Goal: Task Accomplishment & Management: Manage account settings

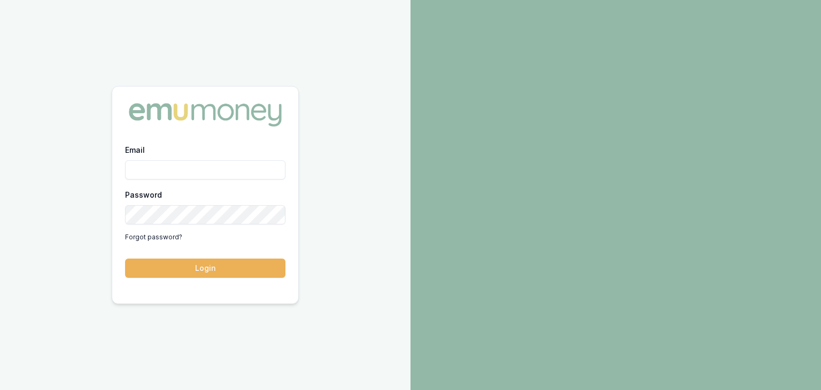
drag, startPoint x: 0, startPoint y: 0, endPoint x: 161, endPoint y: 166, distance: 231.8
click at [161, 166] on input "Email" at bounding box center [205, 169] width 160 height 19
type input "baron.ketterman@emumoney.com.au"
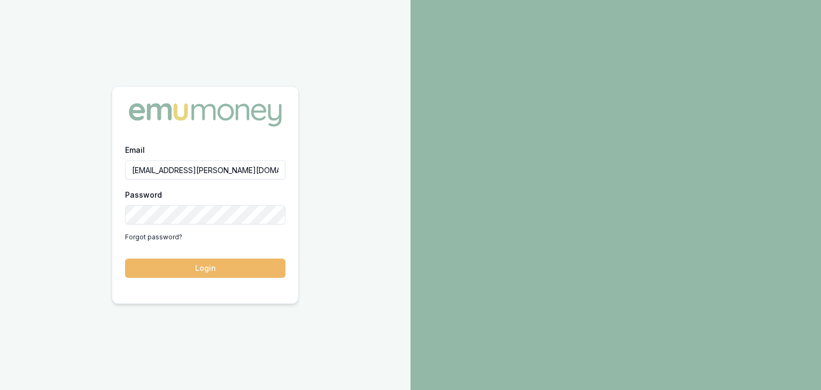
click at [208, 274] on button "Login" at bounding box center [205, 268] width 160 height 19
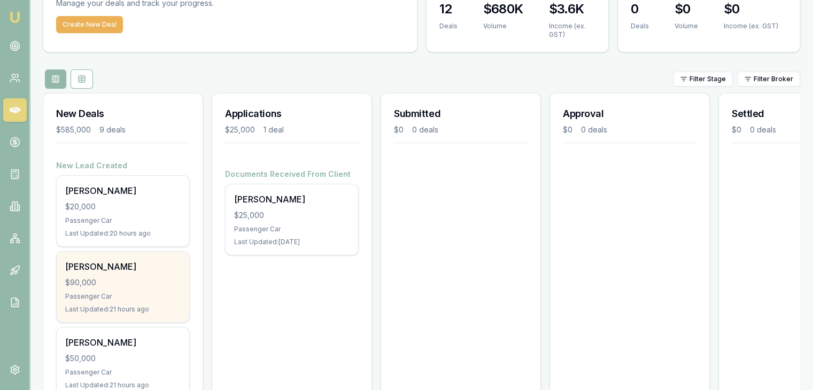
scroll to position [118, 0]
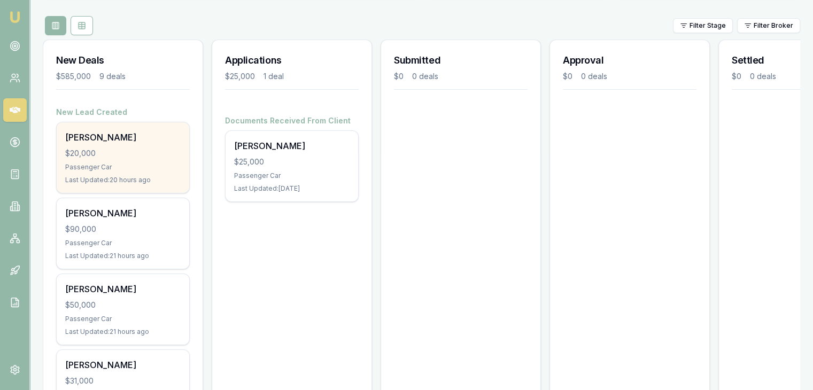
click at [96, 157] on div "$20,000" at bounding box center [123, 153] width 116 height 11
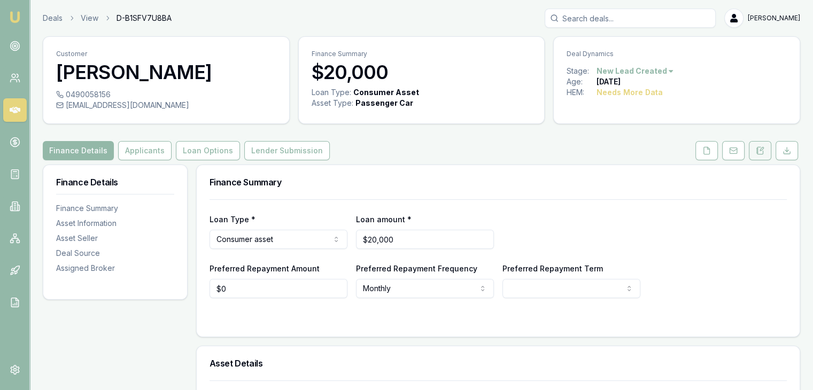
click at [759, 153] on icon at bounding box center [760, 151] width 9 height 9
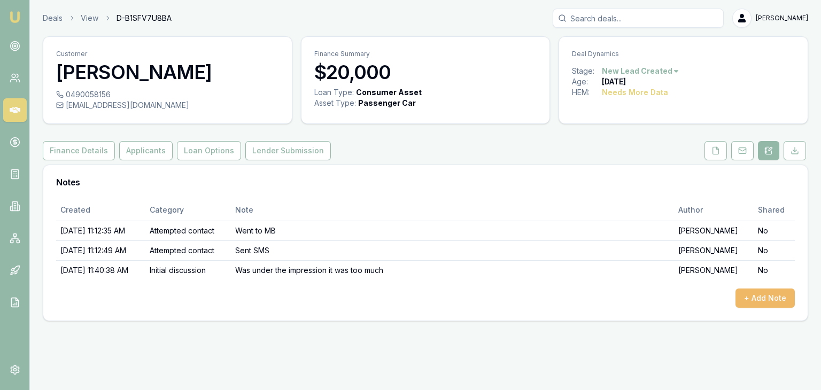
click at [760, 297] on button "+ Add Note" at bounding box center [765, 298] width 59 height 19
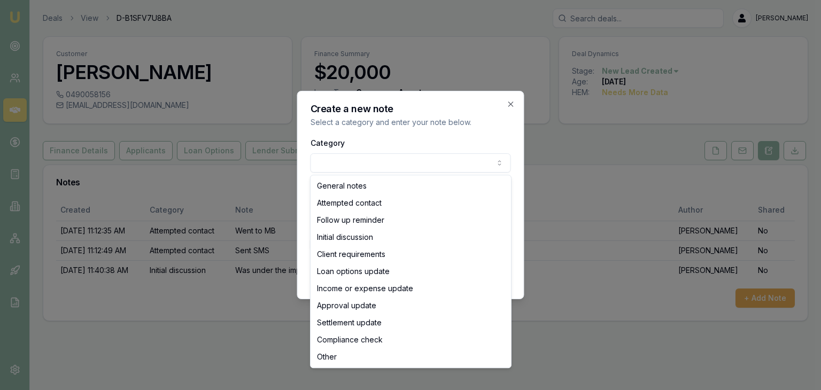
click at [374, 161] on body "Emu Broker Deals View D-B1SFV7U8BA Baron Ketterman Toggle Menu Customer Raquel …" at bounding box center [410, 195] width 821 height 390
select select "CLIENT_REQUIREMENTS"
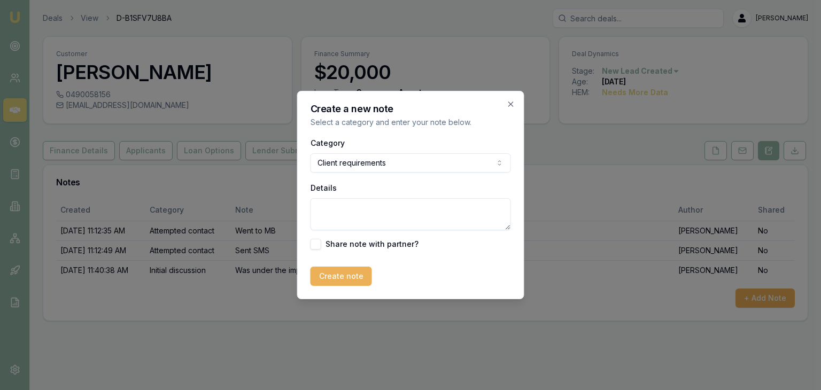
click at [355, 218] on textarea "Details" at bounding box center [411, 214] width 201 height 32
type textarea "Client was not happy with the rate indicated. Low score justifies rate offered."
click at [340, 279] on button "Create note" at bounding box center [341, 276] width 61 height 19
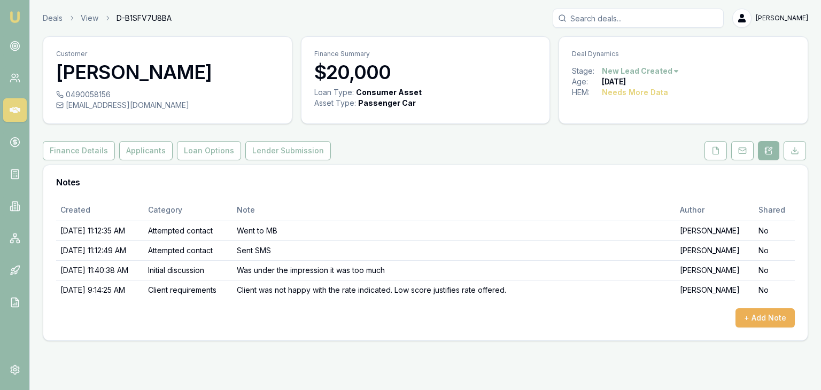
click at [13, 110] on icon at bounding box center [15, 110] width 11 height 6
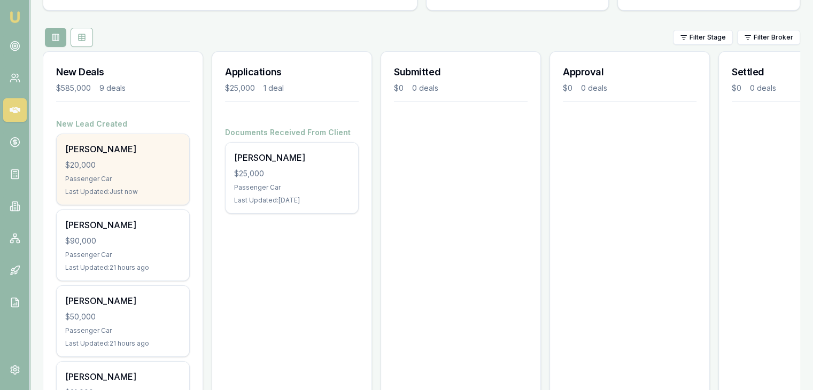
scroll to position [107, 0]
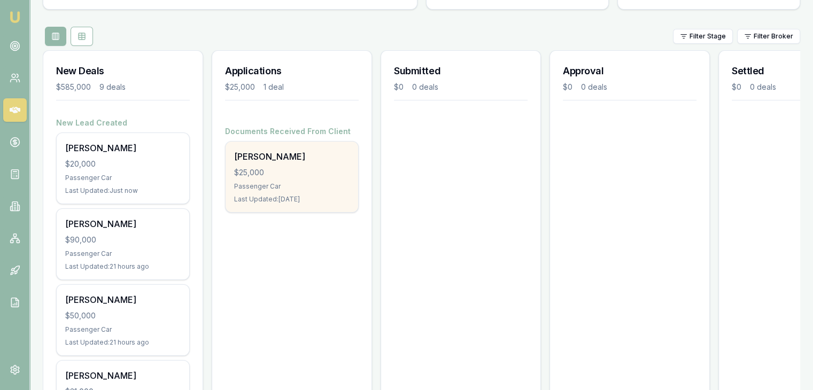
click at [248, 189] on div "Passenger Car" at bounding box center [292, 186] width 116 height 9
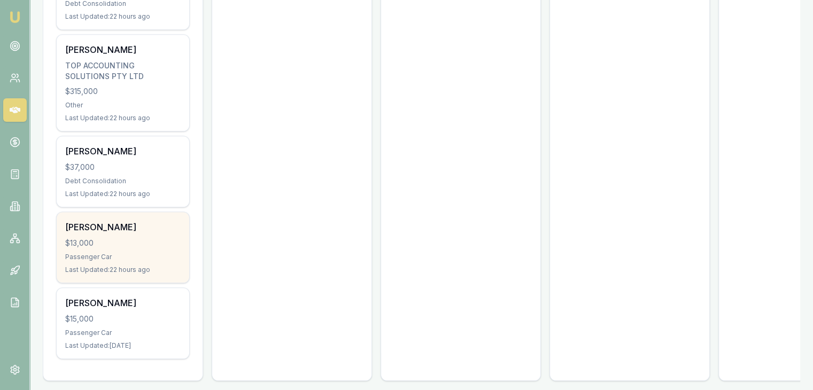
scroll to position [599, 0]
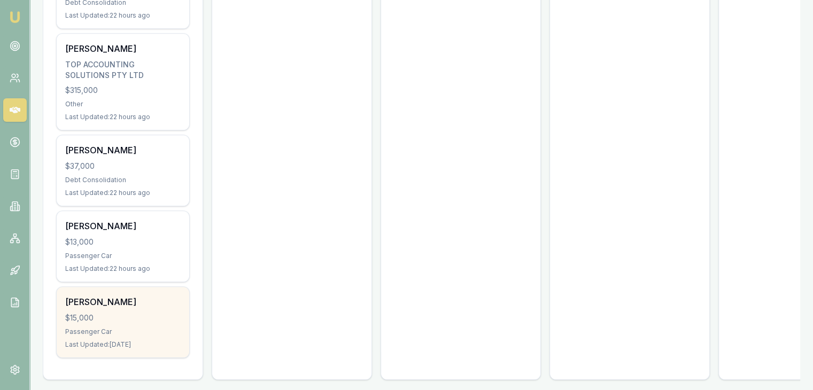
click at [117, 313] on div "$15,000" at bounding box center [123, 318] width 116 height 11
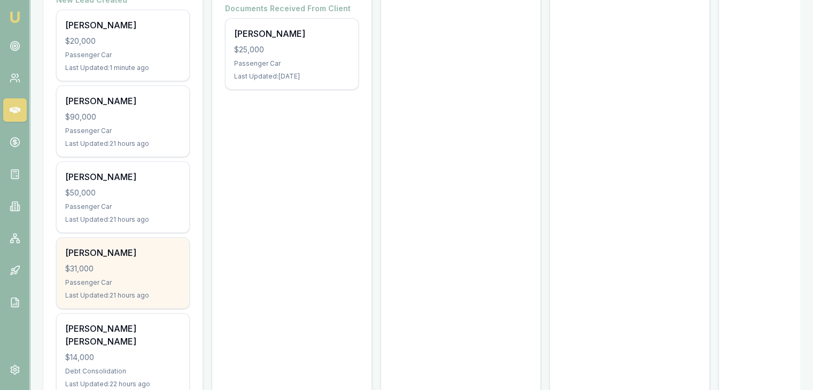
scroll to position [171, 0]
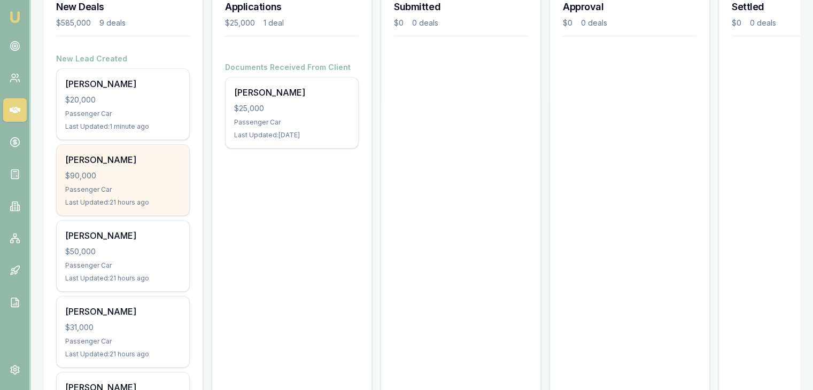
click at [125, 178] on div "$90,000" at bounding box center [123, 176] width 116 height 11
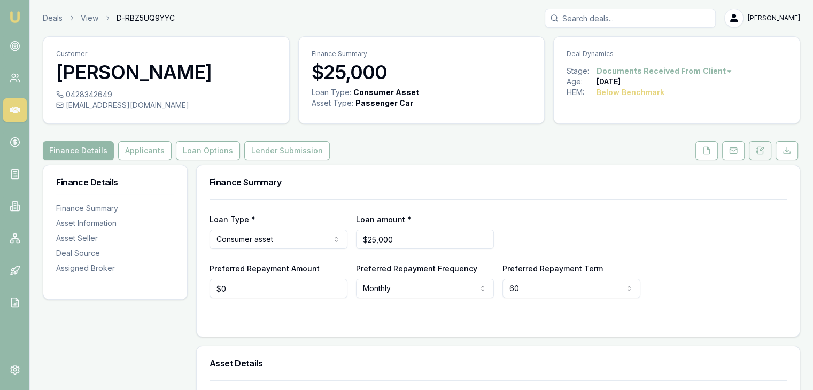
click at [759, 149] on icon at bounding box center [760, 151] width 9 height 9
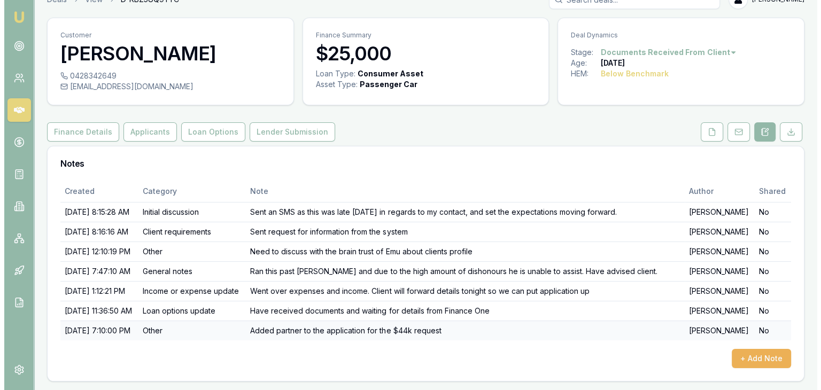
scroll to position [92, 0]
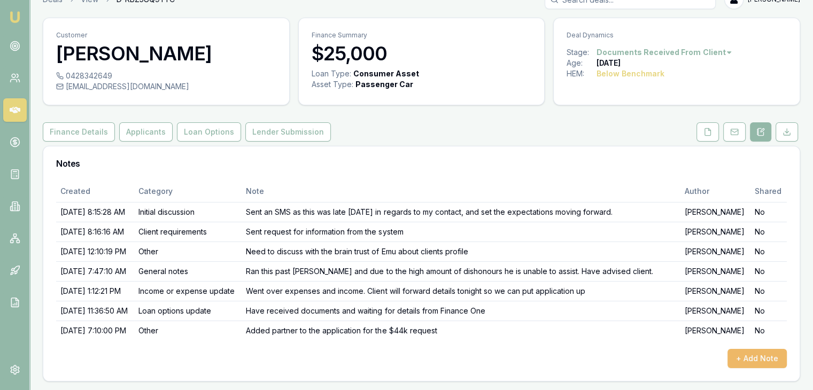
click at [743, 356] on button "+ Add Note" at bounding box center [757, 358] width 59 height 19
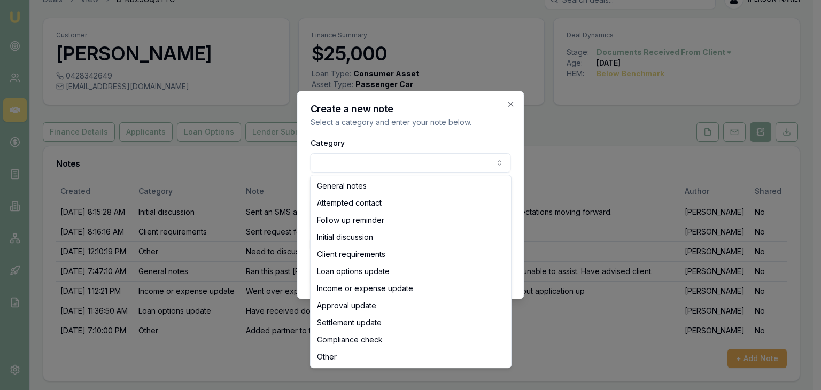
click at [327, 165] on body "Emu Broker Deals View D-RBZ5UQ9YYC Baron Ketterman Toggle Menu Customer Donna C…" at bounding box center [406, 176] width 813 height 390
select select "LOAN_OPTIONS_UPDATE"
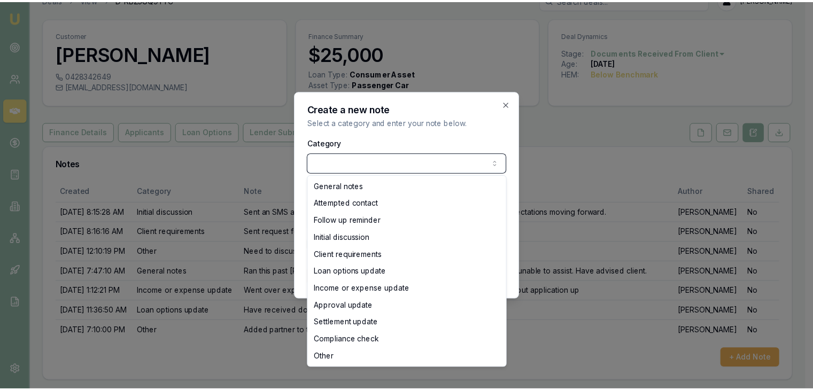
scroll to position [17, 0]
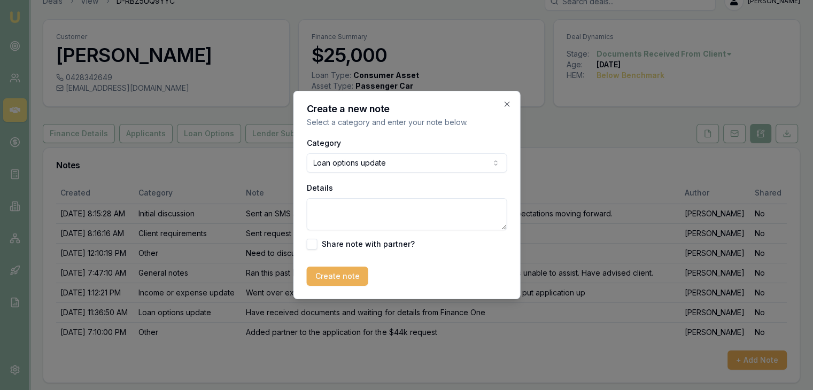
click at [342, 216] on textarea "Details" at bounding box center [406, 214] width 201 height 32
type textarea "Partner is not suitable coborrower"
click at [328, 276] on button "Create note" at bounding box center [336, 276] width 61 height 19
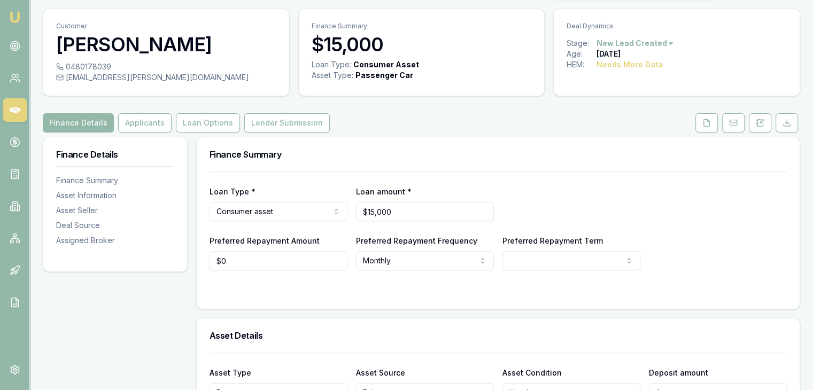
scroll to position [53, 0]
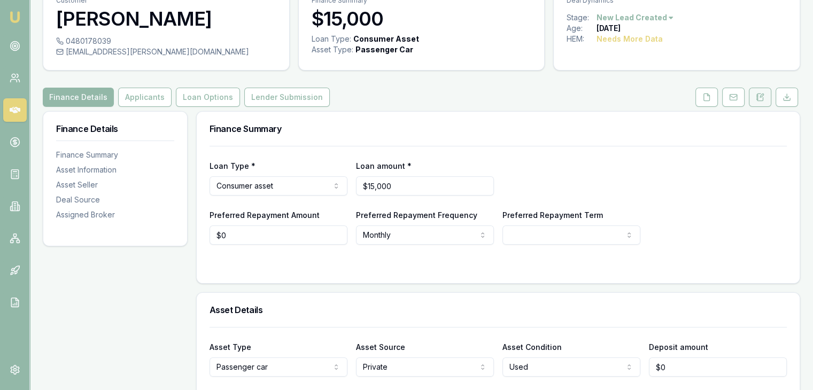
click at [760, 95] on icon at bounding box center [760, 97] width 9 height 9
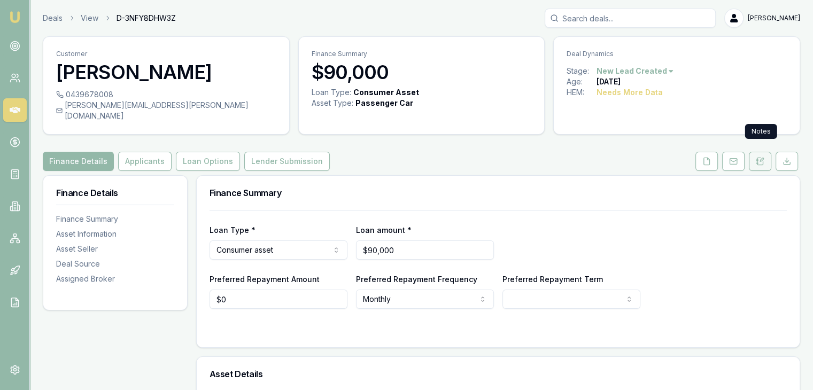
click at [762, 158] on icon at bounding box center [761, 159] width 3 height 3
